Goal: Task Accomplishment & Management: Manage account settings

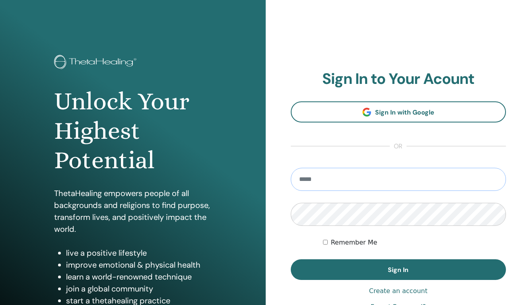
type input "**********"
click at [398, 270] on button "Sign In" at bounding box center [399, 270] width 216 height 21
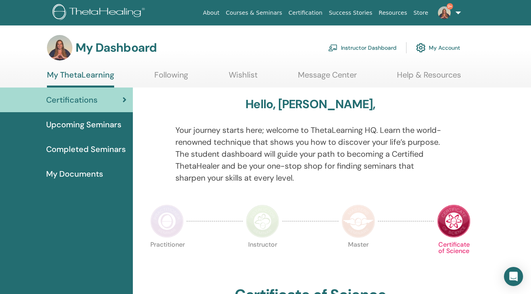
click at [440, 48] on link "My Account" at bounding box center [438, 48] width 44 height 18
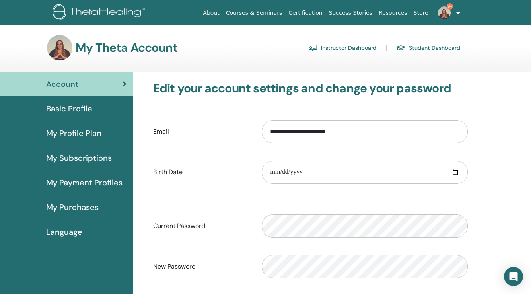
click at [365, 48] on link "Instructor Dashboard" at bounding box center [342, 47] width 68 height 13
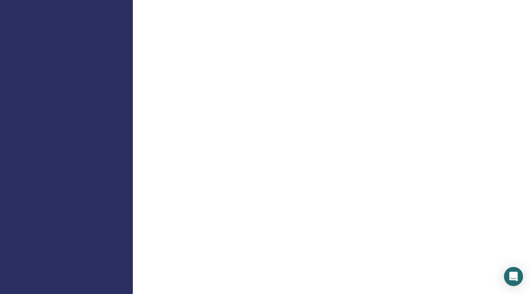
scroll to position [712, 0]
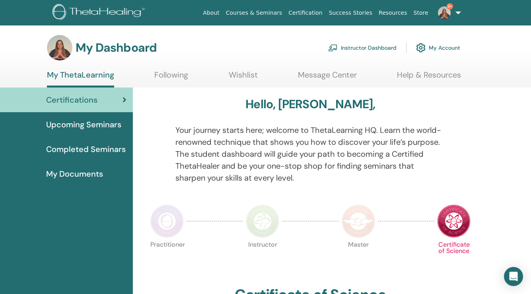
click at [369, 45] on link "Instructor Dashboard" at bounding box center [362, 48] width 68 height 18
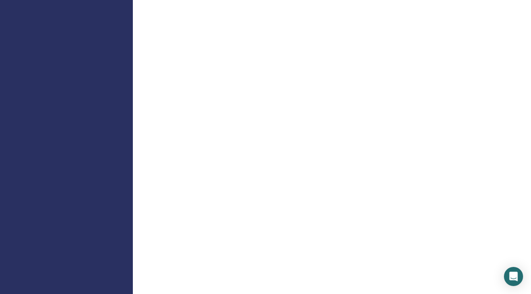
scroll to position [674, 0]
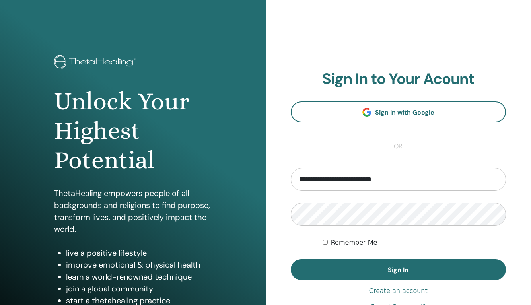
type input "**********"
click at [398, 270] on button "Sign In" at bounding box center [399, 270] width 216 height 21
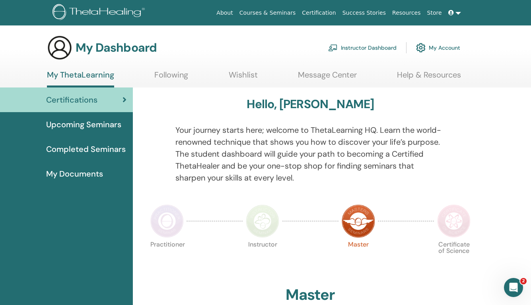
click at [353, 47] on link "Instructor Dashboard" at bounding box center [362, 48] width 68 height 18
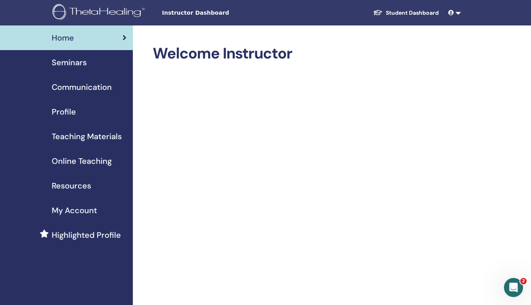
click at [453, 13] on icon at bounding box center [452, 13] width 6 height 6
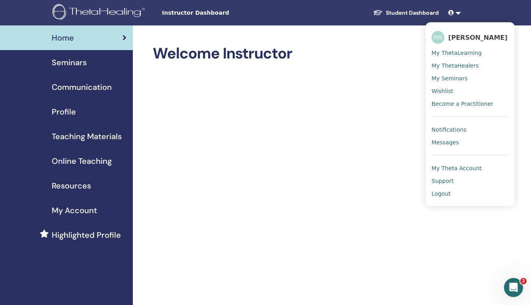
click at [443, 193] on span "Logout" at bounding box center [441, 193] width 19 height 7
